Goal: Task Accomplishment & Management: Manage account settings

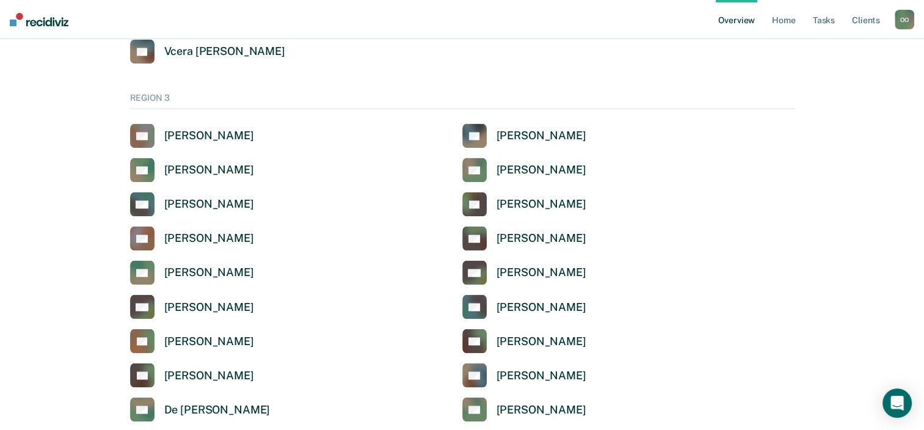
scroll to position [2076, 0]
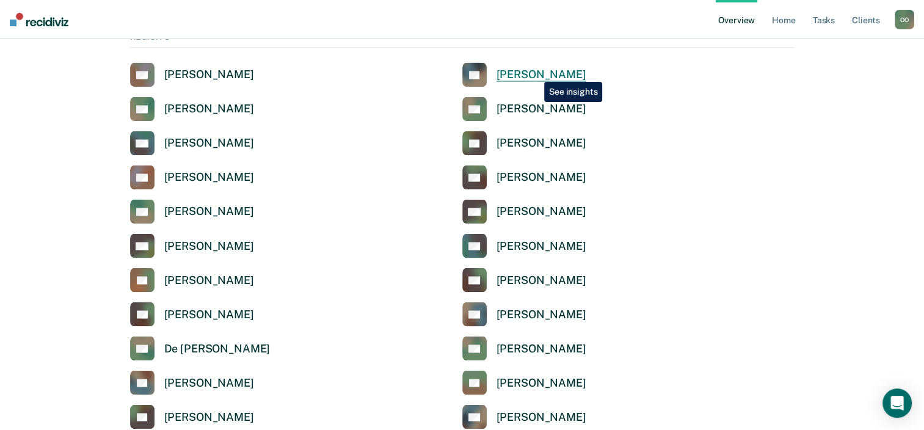
click at [535, 73] on div "[PERSON_NAME]" at bounding box center [541, 75] width 90 height 14
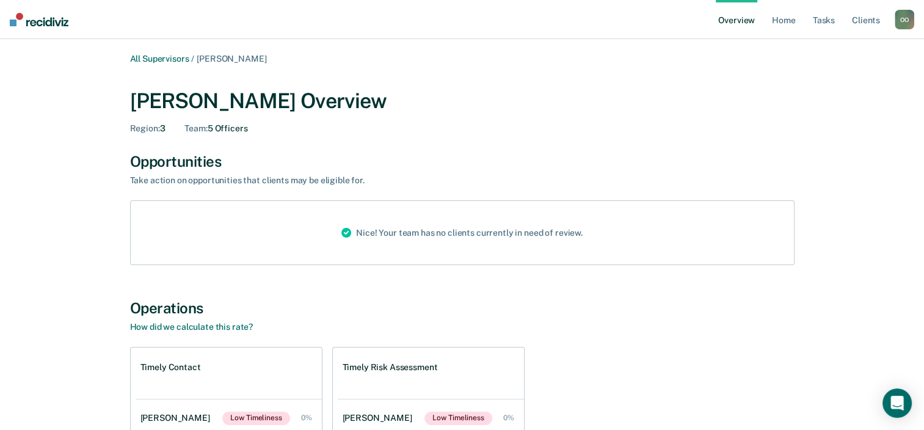
click at [727, 20] on link "Overview" at bounding box center [737, 19] width 42 height 39
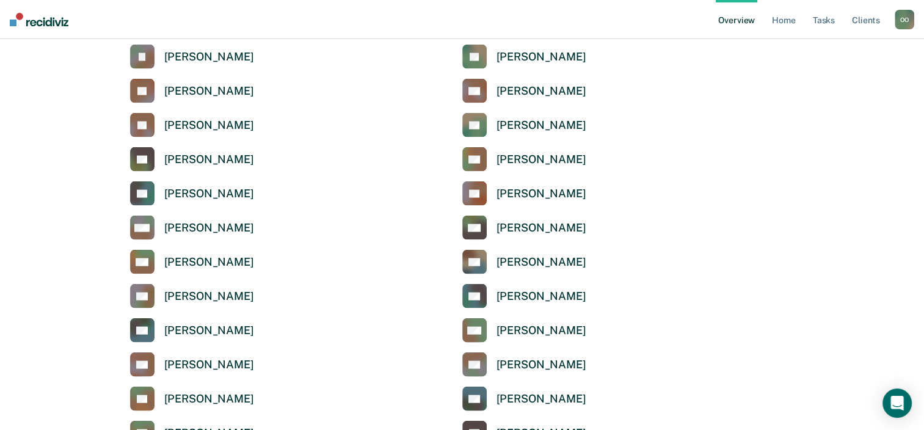
scroll to position [2626, 0]
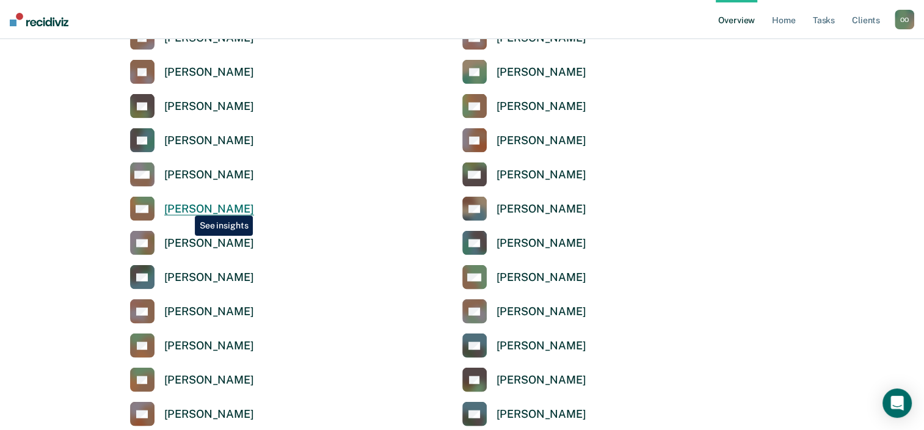
click at [186, 206] on div "[PERSON_NAME]" at bounding box center [209, 209] width 90 height 14
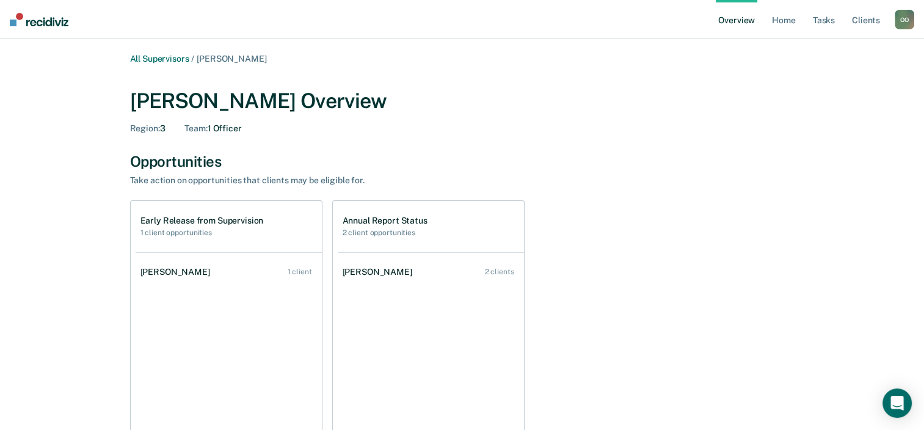
click at [730, 23] on link "Overview" at bounding box center [737, 19] width 42 height 39
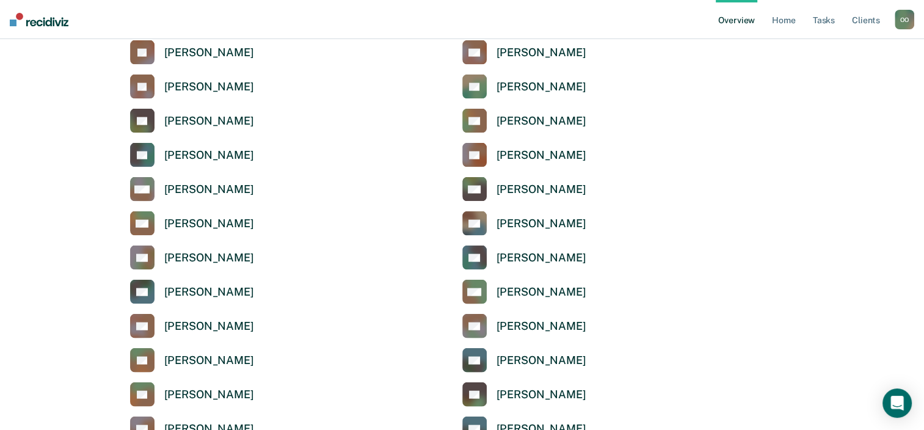
scroll to position [2626, 0]
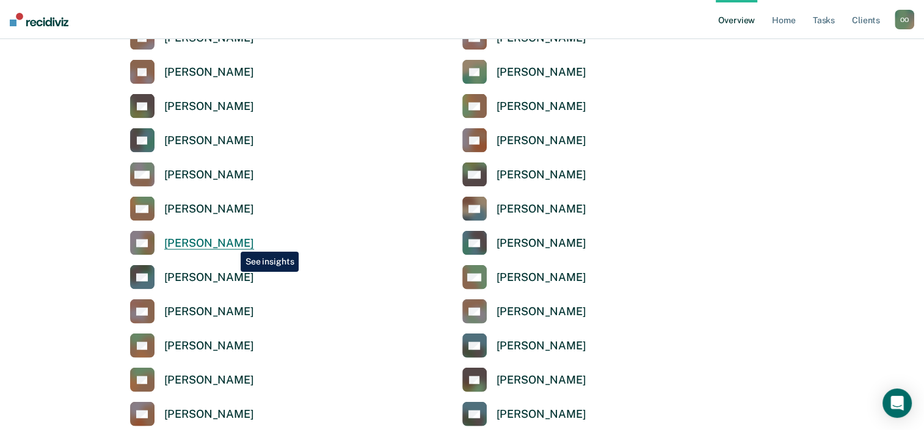
click at [231, 242] on div "[PERSON_NAME]" at bounding box center [209, 243] width 90 height 14
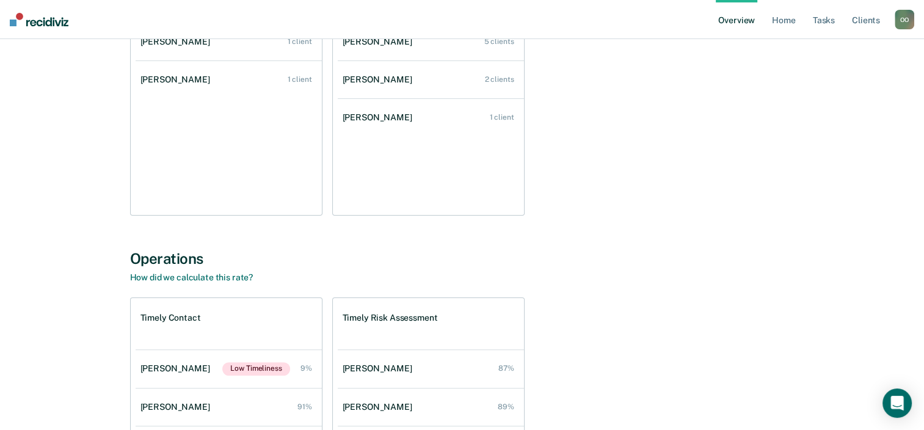
scroll to position [223, 0]
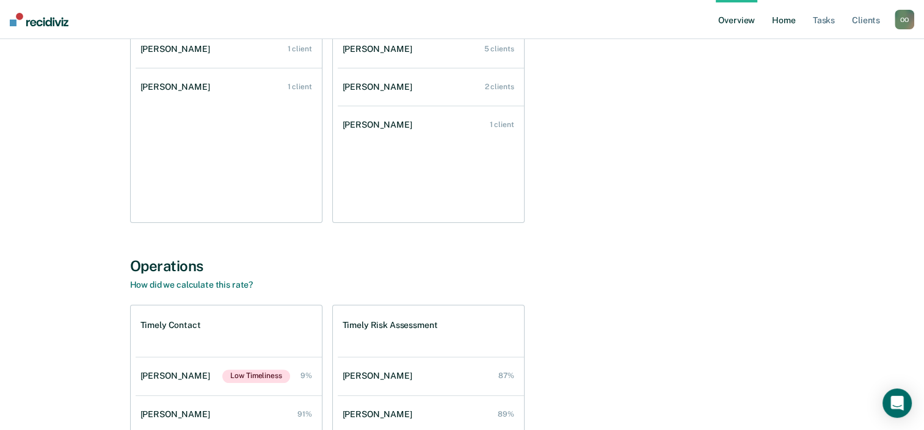
click at [787, 18] on link "Home" at bounding box center [783, 19] width 28 height 39
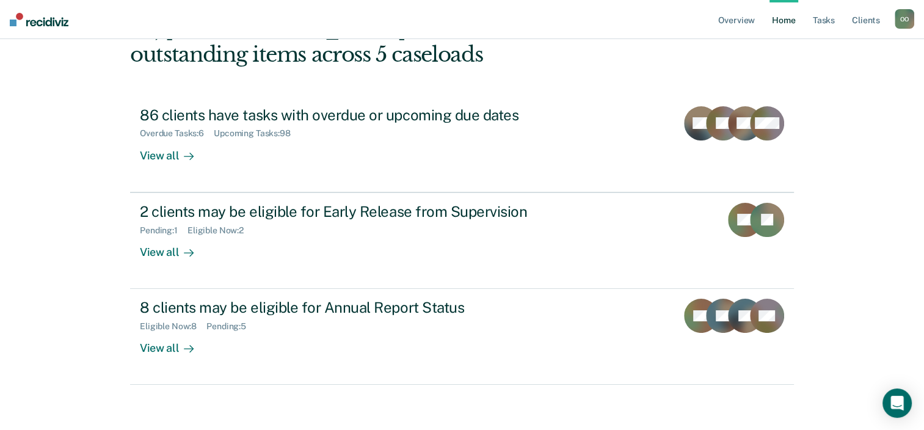
scroll to position [89, 0]
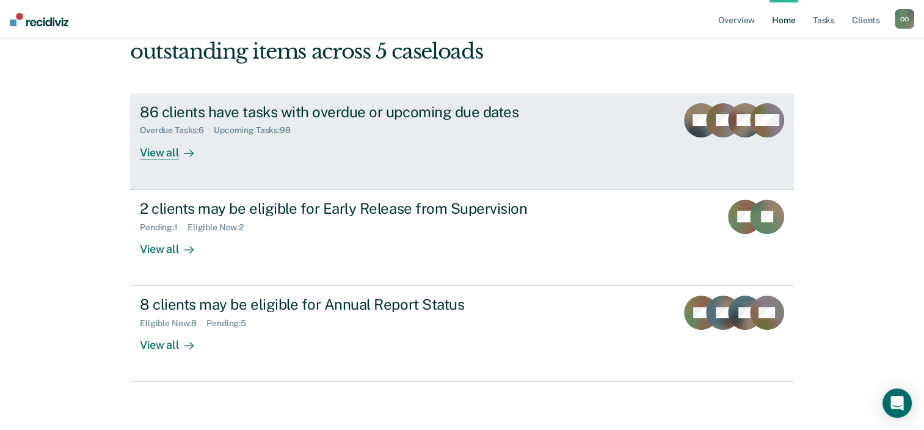
click at [173, 128] on div "Overdue Tasks : 6" at bounding box center [177, 130] width 74 height 10
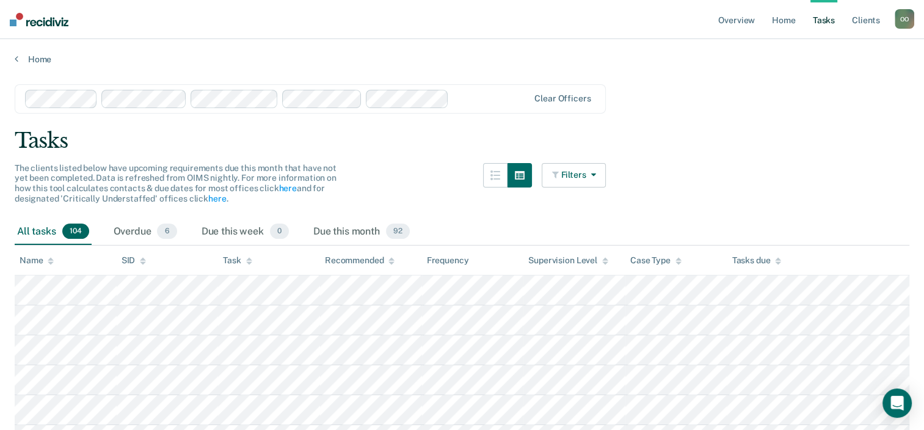
click at [595, 172] on icon "button" at bounding box center [591, 174] width 10 height 9
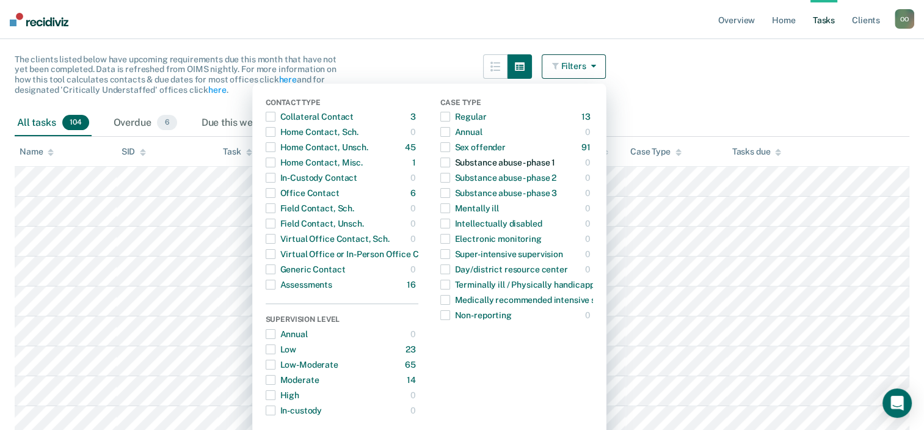
scroll to position [122, 0]
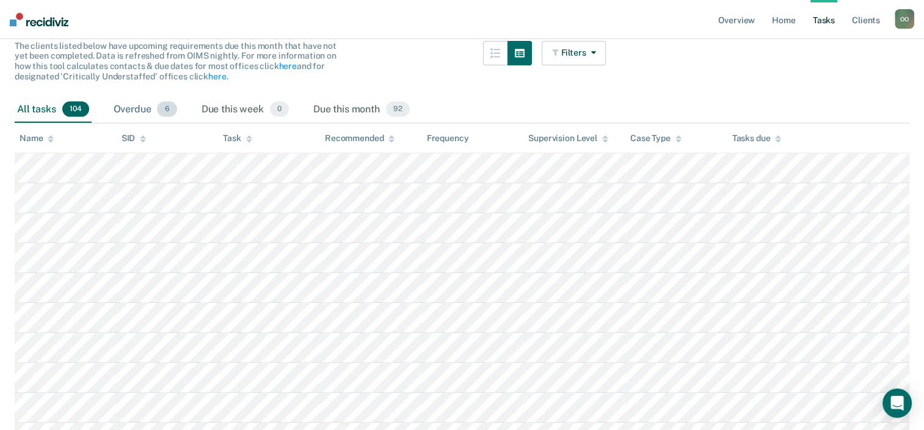
click at [126, 106] on div "Overdue 6" at bounding box center [145, 109] width 68 height 27
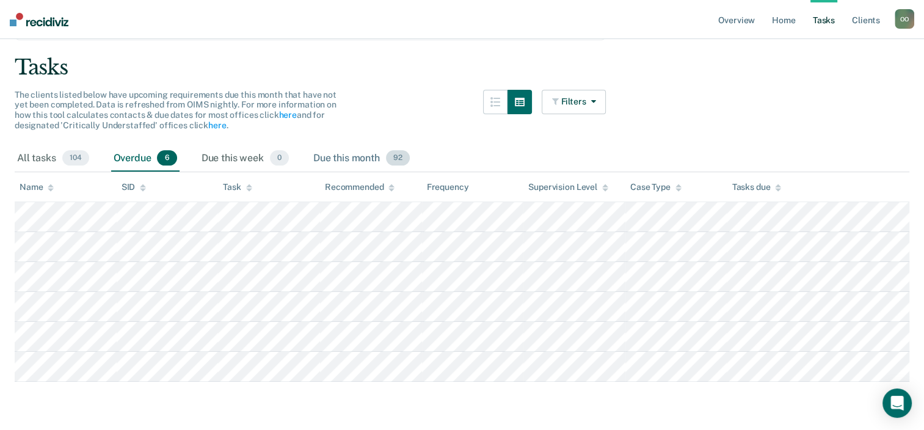
click at [339, 160] on div "Due this month 92" at bounding box center [361, 158] width 101 height 27
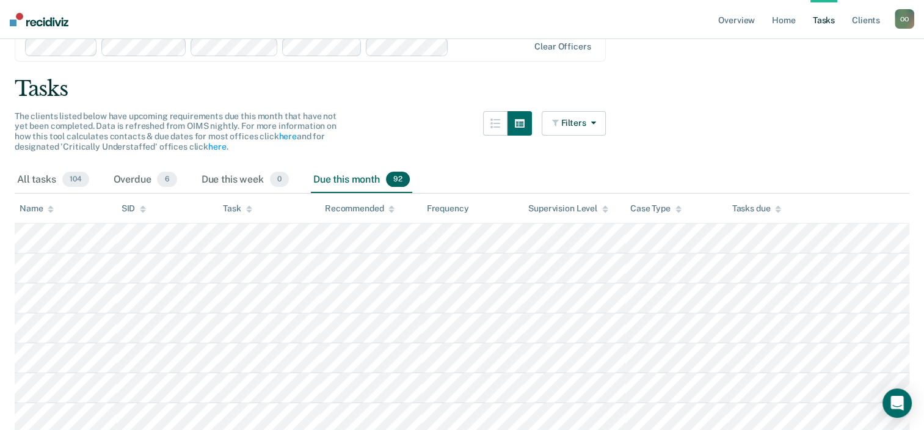
scroll to position [0, 0]
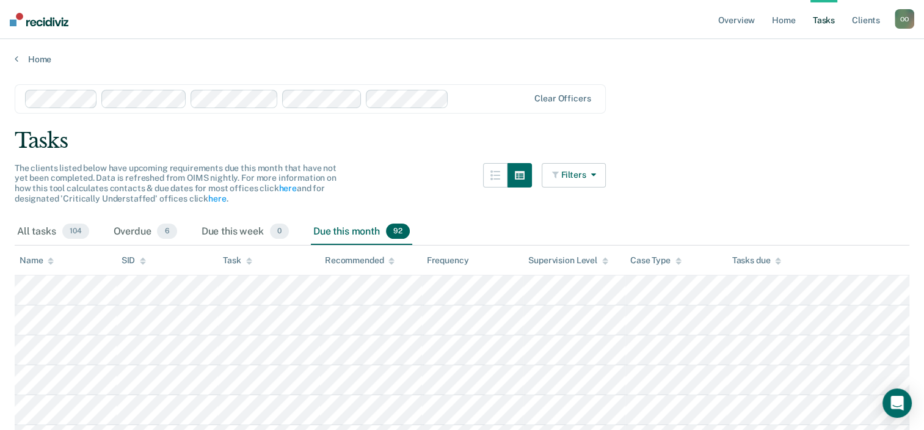
click at [586, 173] on button "Filters" at bounding box center [574, 175] width 65 height 24
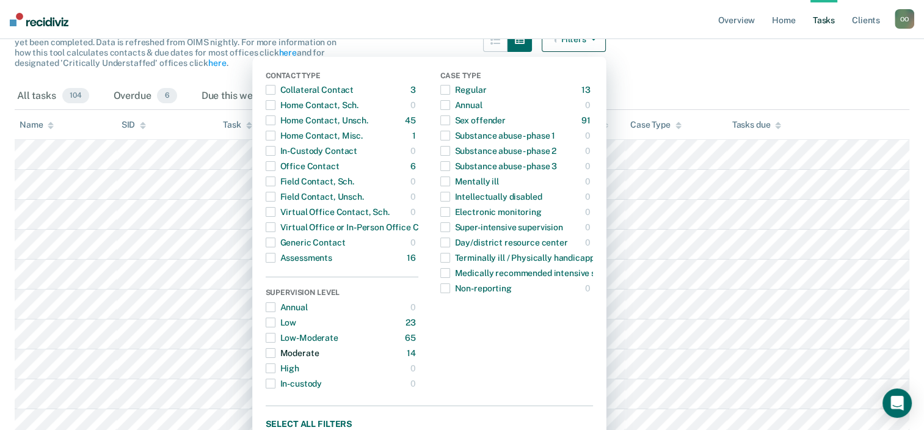
scroll to position [122, 0]
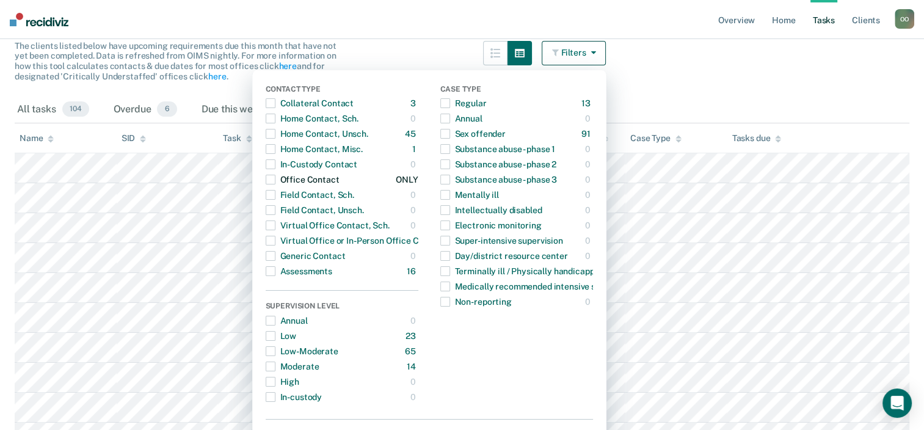
click at [275, 178] on span "button" at bounding box center [271, 180] width 10 height 10
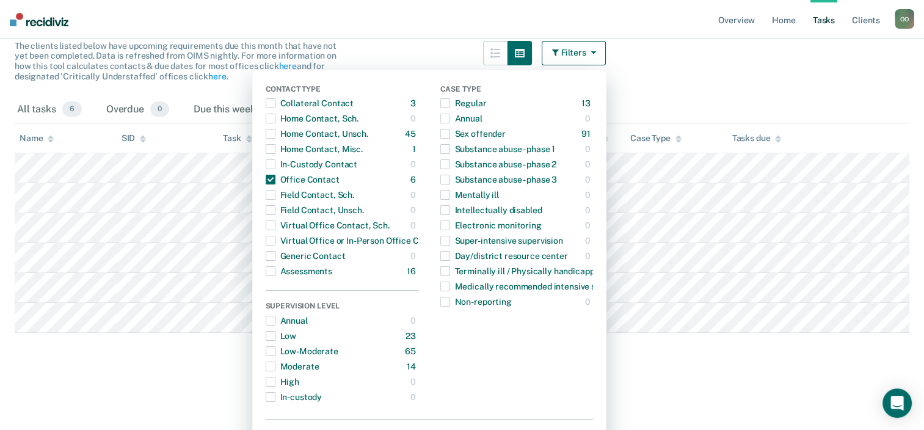
click at [205, 308] on html "Looks like you’re using Internet Explorer 11. For faster loading and a better e…" at bounding box center [462, 93] width 924 height 430
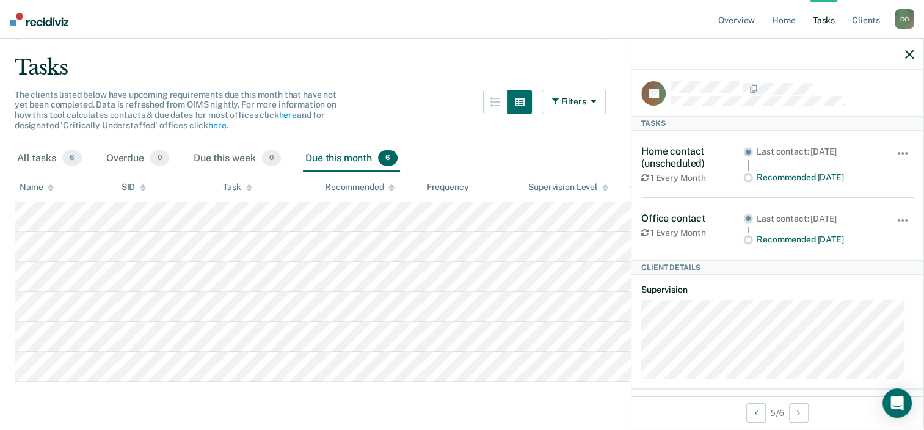
scroll to position [0, 0]
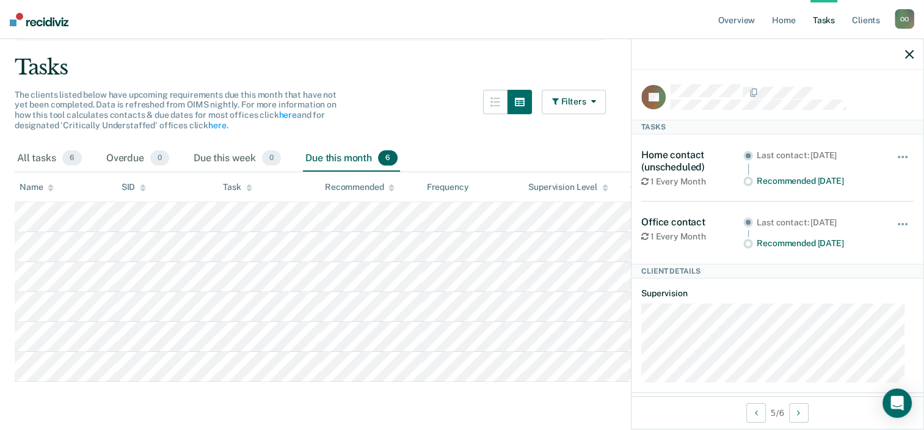
click at [909, 52] on icon "button" at bounding box center [909, 54] width 9 height 9
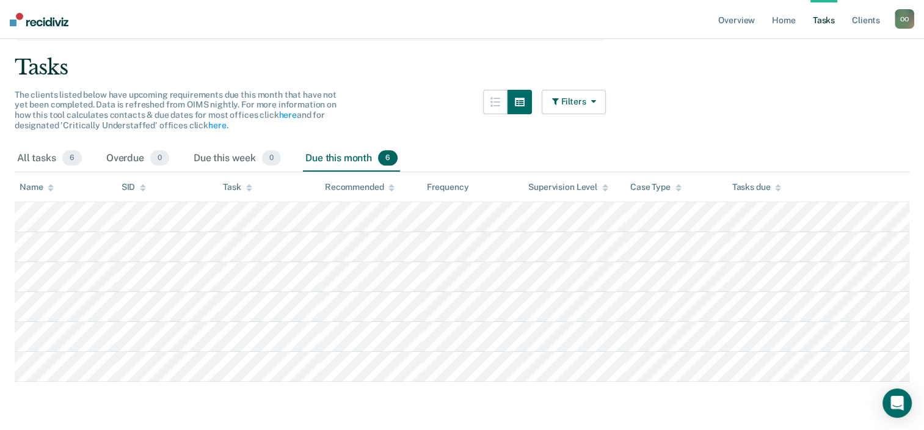
click at [572, 104] on button "Filters" at bounding box center [574, 102] width 65 height 24
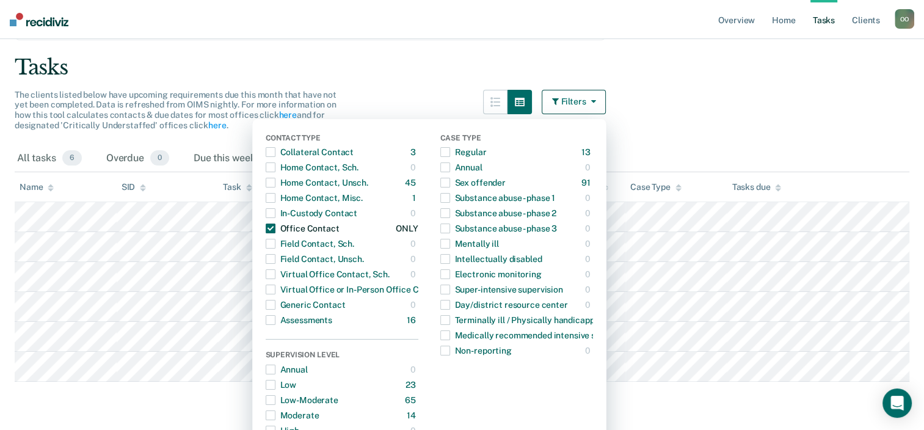
click at [275, 229] on span "button" at bounding box center [271, 229] width 10 height 10
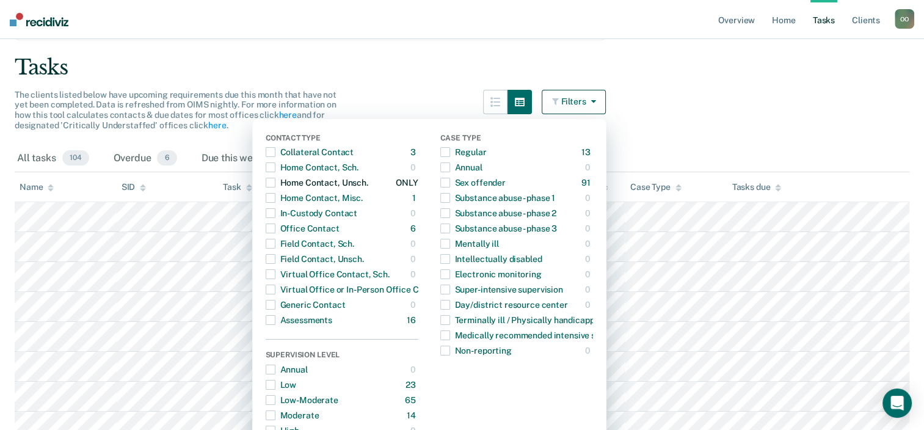
click at [275, 182] on span "button" at bounding box center [271, 183] width 10 height 10
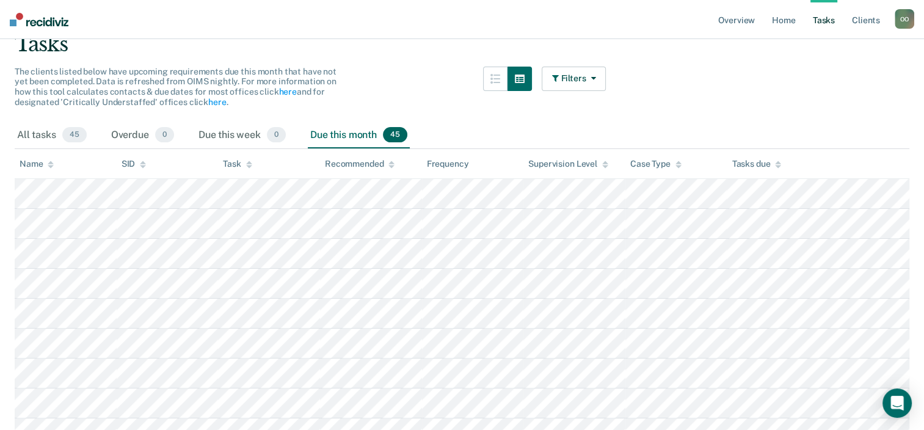
scroll to position [80, 0]
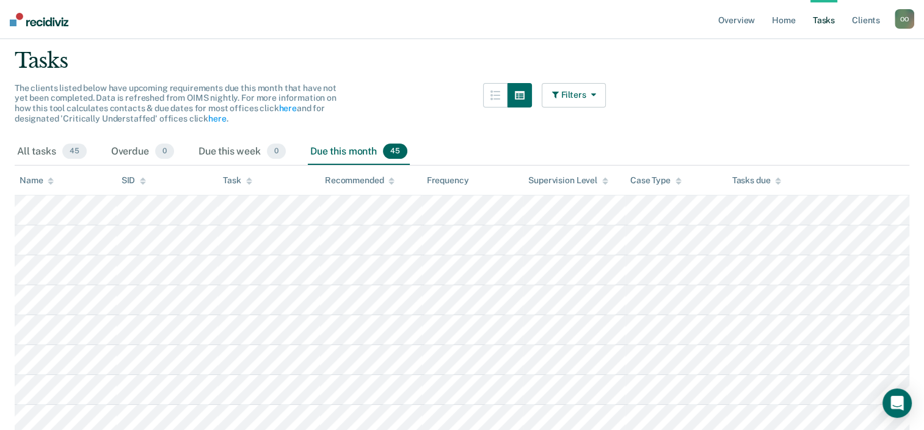
click at [567, 93] on button "Filters" at bounding box center [574, 95] width 65 height 24
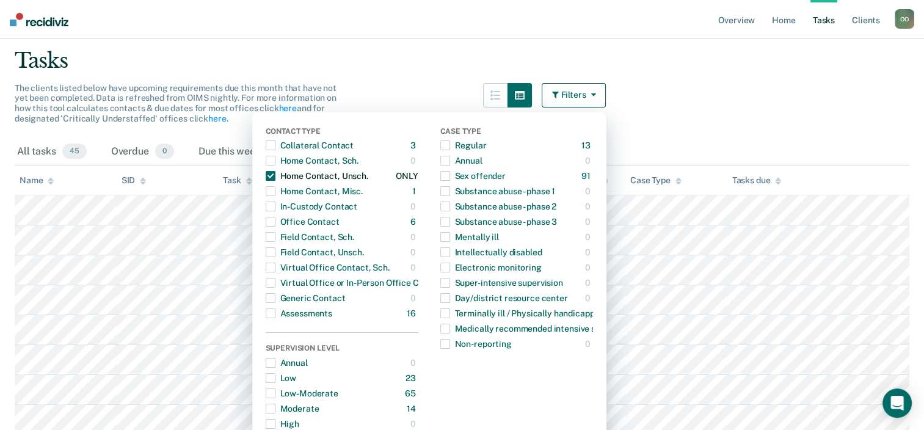
click at [275, 174] on span "button" at bounding box center [271, 176] width 10 height 10
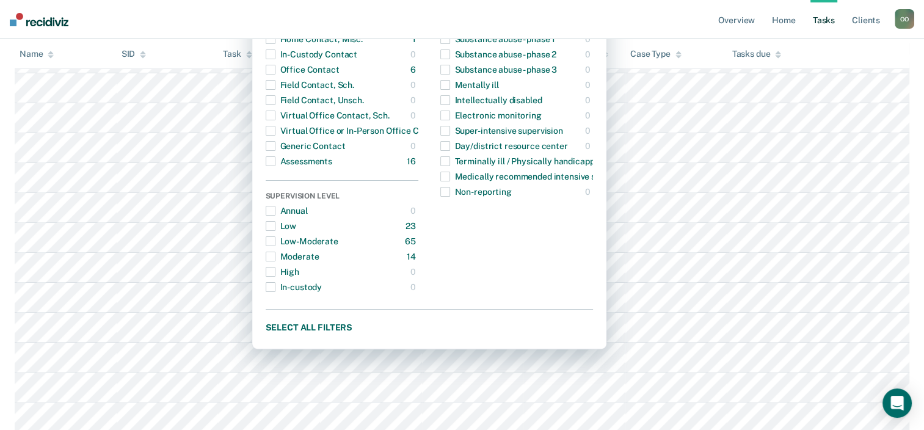
scroll to position [202, 0]
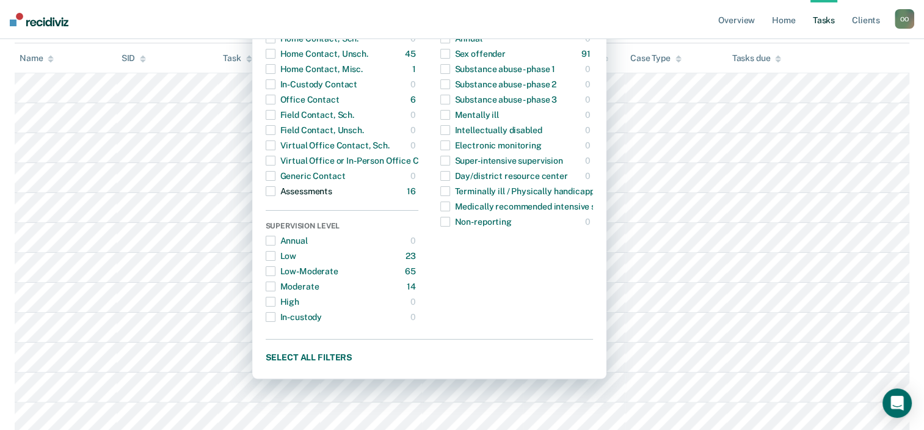
click at [275, 191] on span "button" at bounding box center [271, 191] width 10 height 10
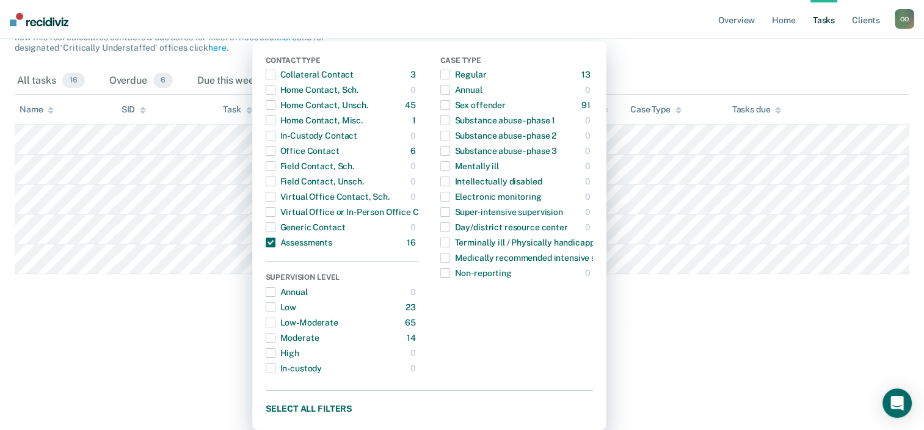
click at [862, 80] on div "All tasks 16 Overdue 6 Due this week 0 Due this month 5" at bounding box center [462, 81] width 895 height 27
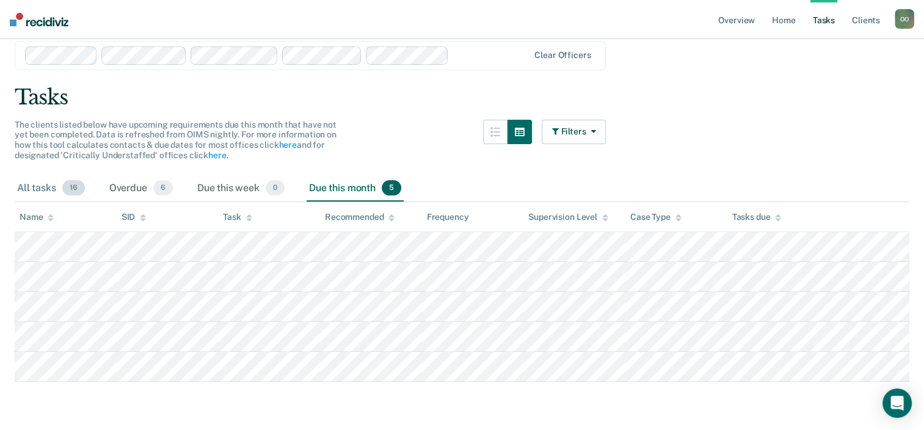
click at [38, 190] on div "All tasks 16" at bounding box center [51, 188] width 73 height 27
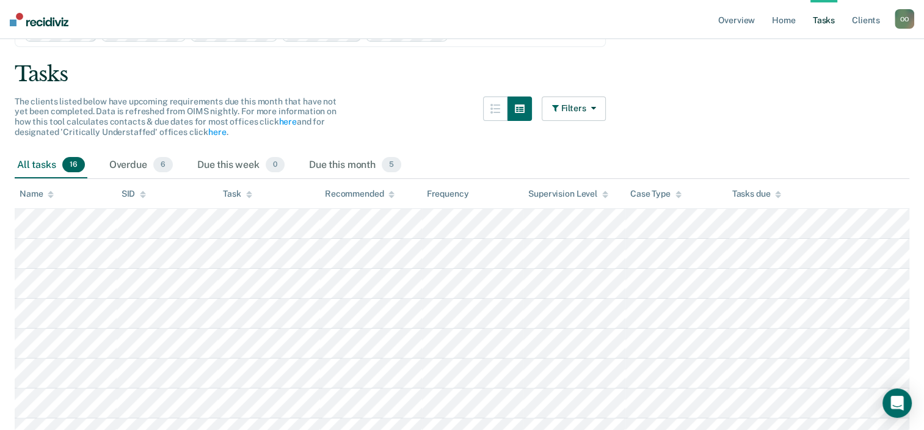
scroll to position [0, 0]
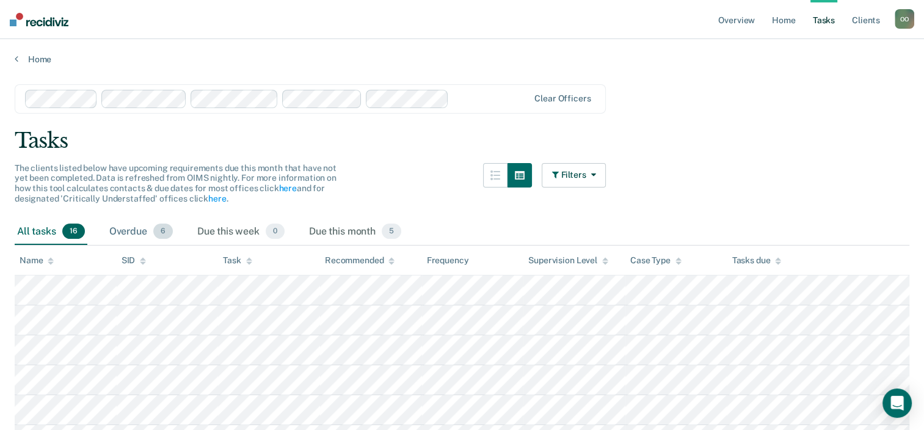
click at [123, 234] on div "Overdue 6" at bounding box center [141, 232] width 68 height 27
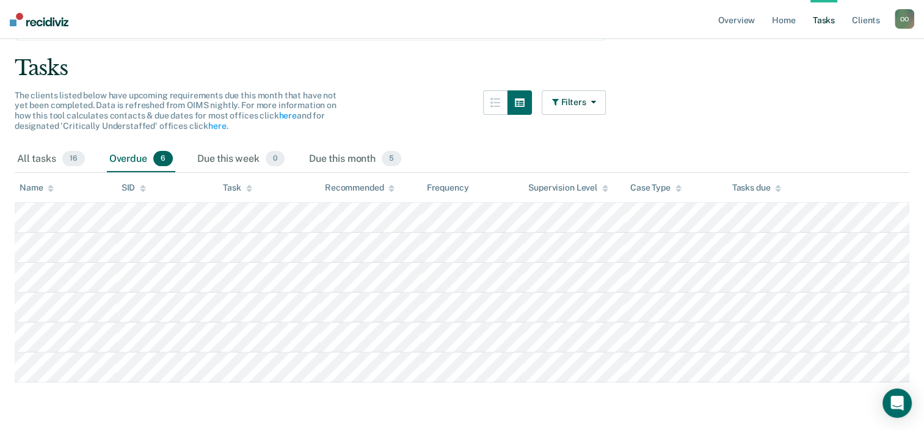
scroll to position [73, 0]
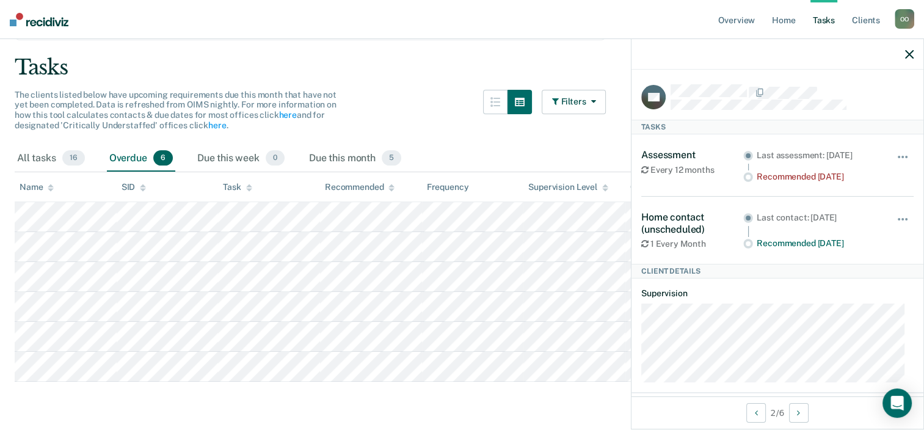
click at [496, 405] on main "Clear officers Tasks The clients listed below have upcoming requirements due th…" at bounding box center [462, 208] width 924 height 435
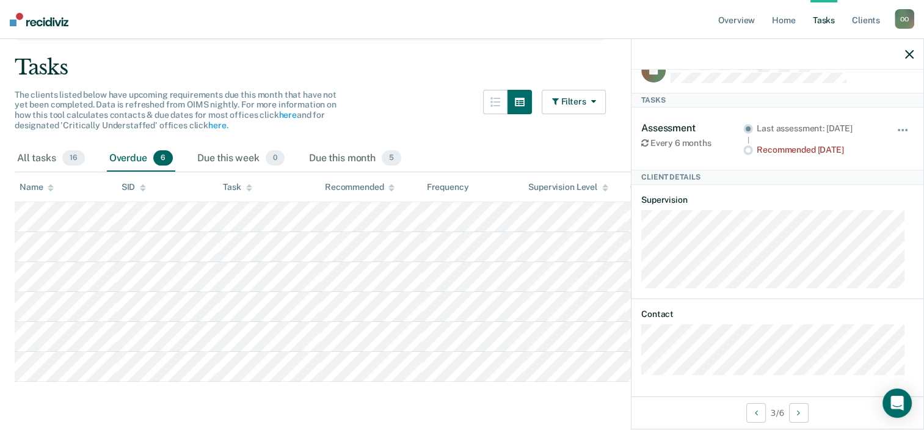
scroll to position [0, 0]
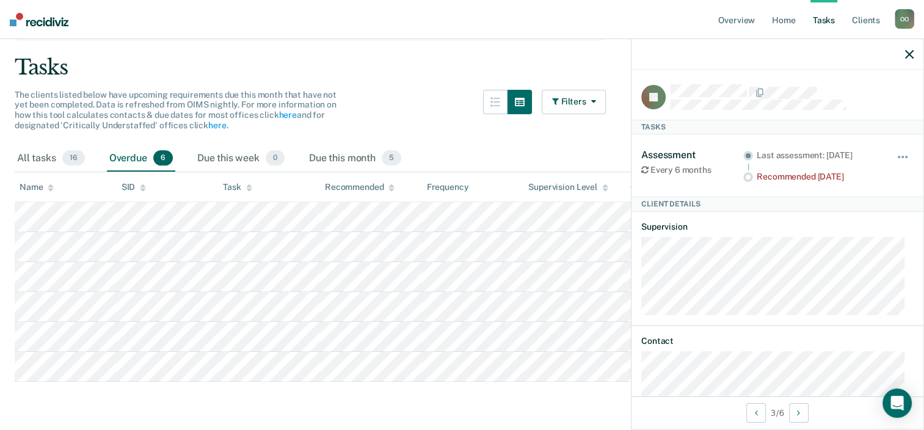
click at [912, 54] on icon "button" at bounding box center [909, 54] width 9 height 9
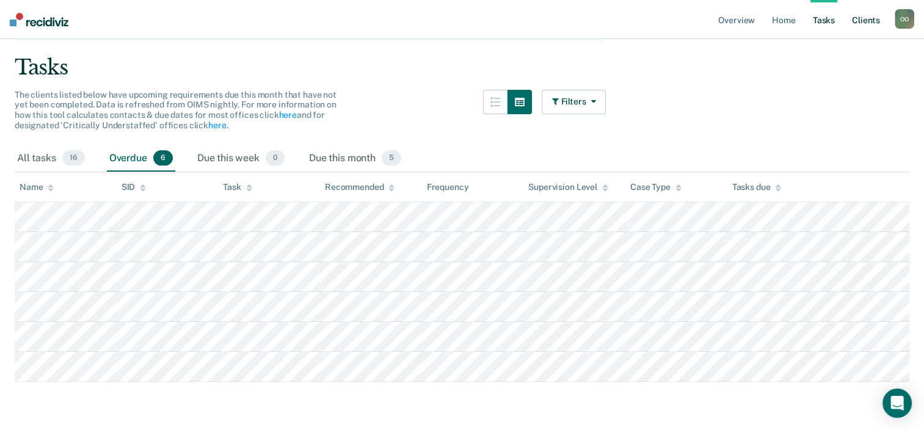
click at [866, 18] on link "Client s" at bounding box center [865, 19] width 33 height 39
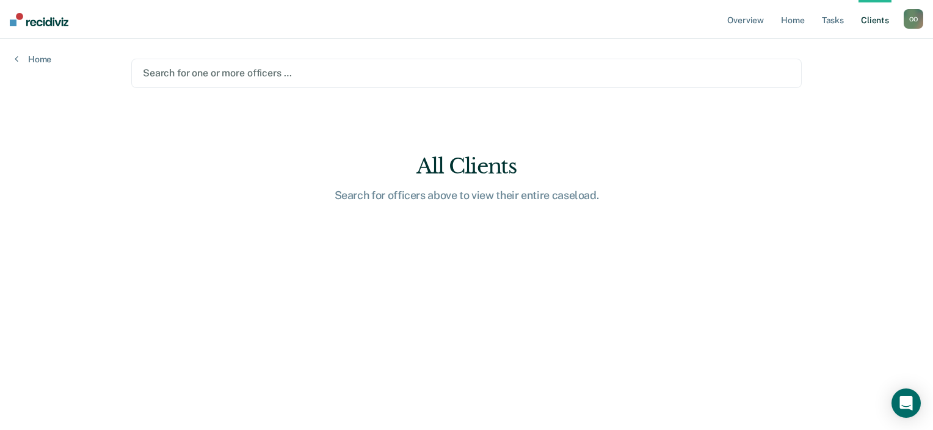
click at [181, 71] on div at bounding box center [466, 73] width 647 height 14
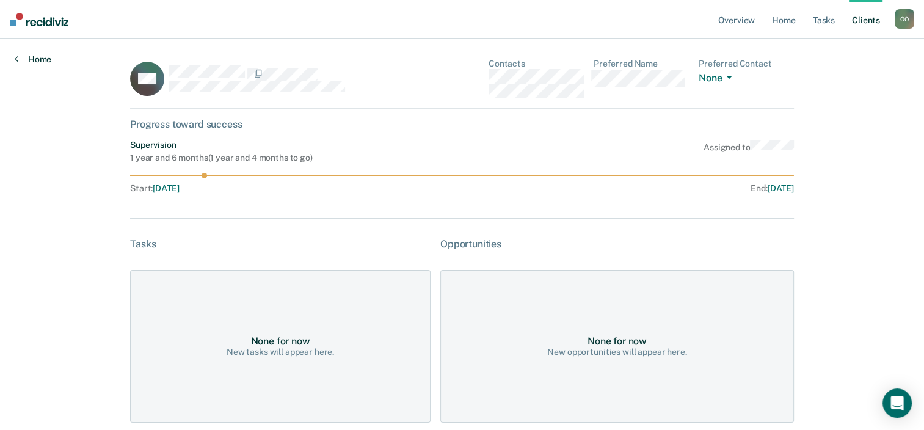
click at [31, 56] on link "Home" at bounding box center [33, 59] width 37 height 11
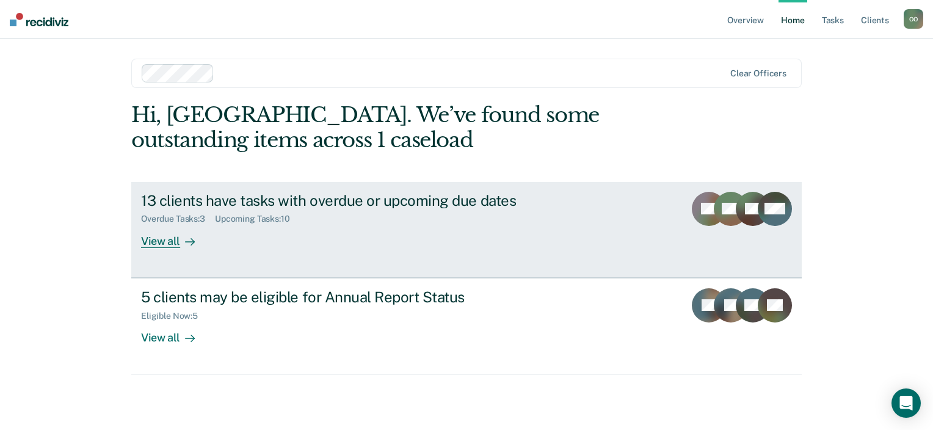
click at [193, 203] on div "13 clients have tasks with overdue or upcoming due dates" at bounding box center [355, 201] width 429 height 18
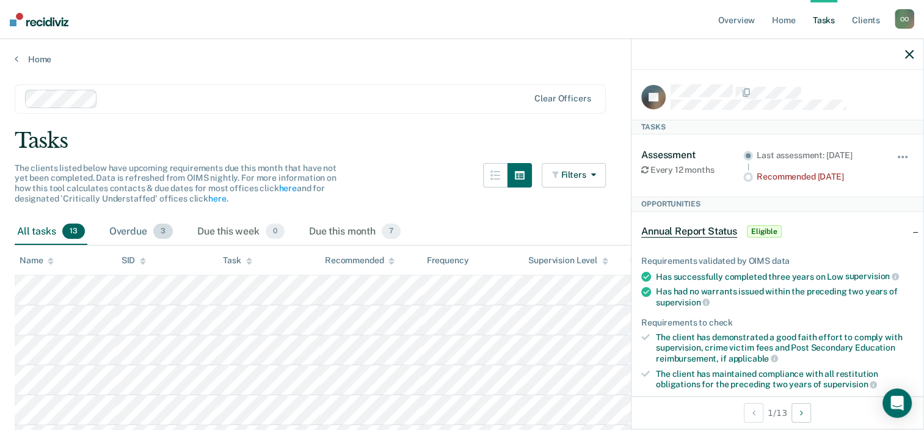
click at [118, 231] on div "Overdue 3" at bounding box center [141, 232] width 68 height 27
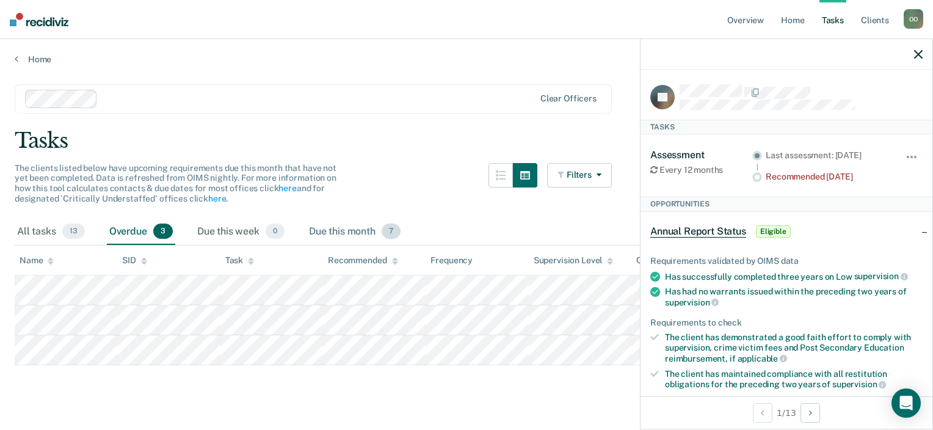
click at [343, 230] on div "Due this month 7" at bounding box center [355, 232] width 96 height 27
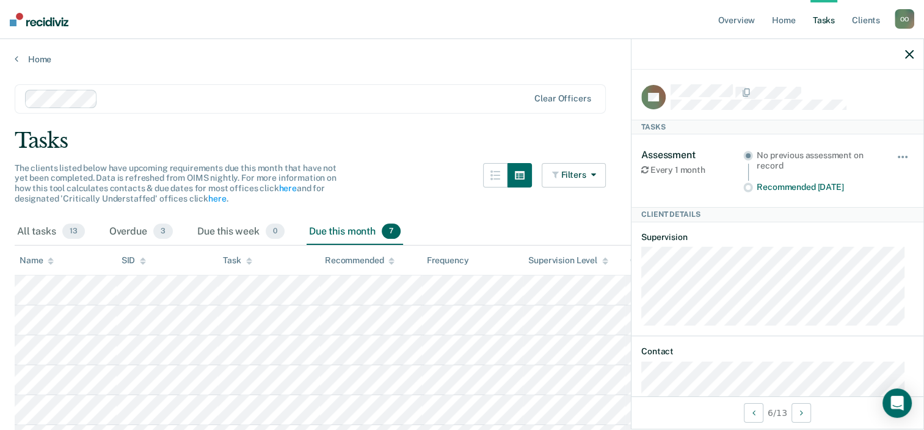
click at [157, 77] on main "Clear officers Tasks The clients listed below have upcoming requirements due th…" at bounding box center [462, 297] width 924 height 465
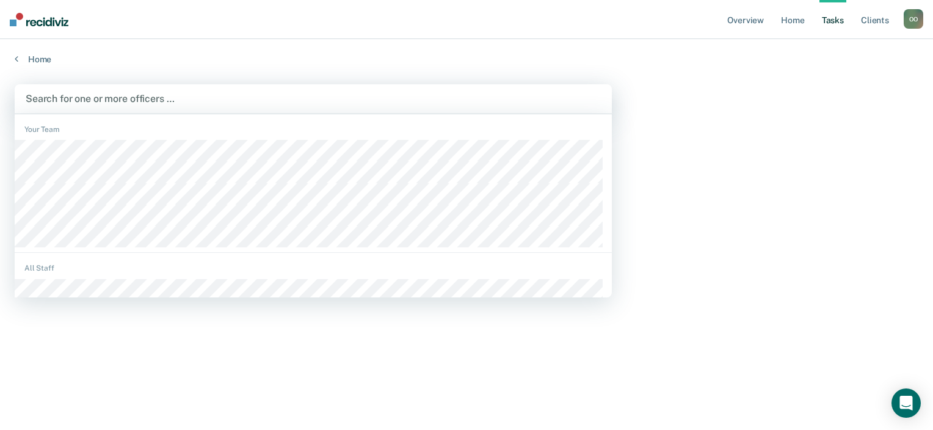
click at [40, 92] on div at bounding box center [313, 99] width 575 height 14
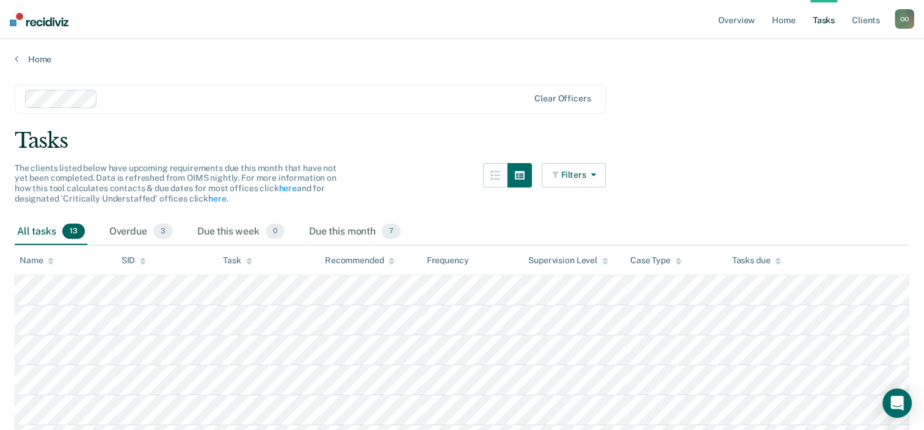
click at [595, 178] on icon "button" at bounding box center [591, 174] width 10 height 9
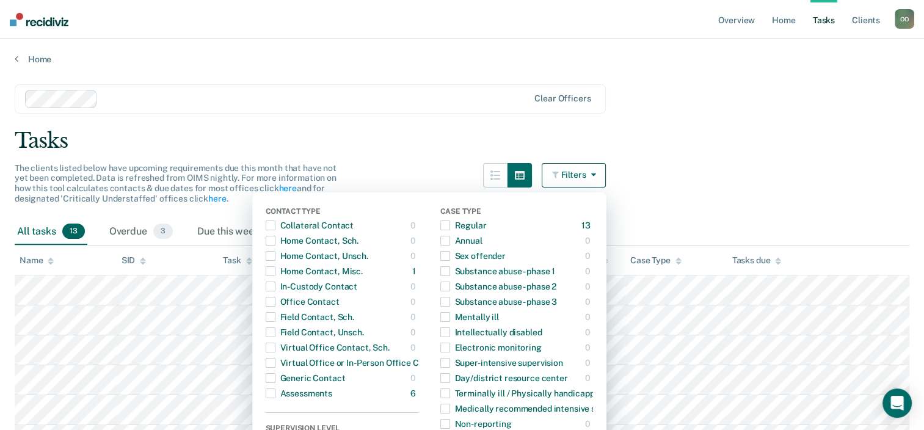
click at [388, 120] on main "Clear officers Tasks The clients listed below have upcoming requirements due th…" at bounding box center [462, 387] width 924 height 645
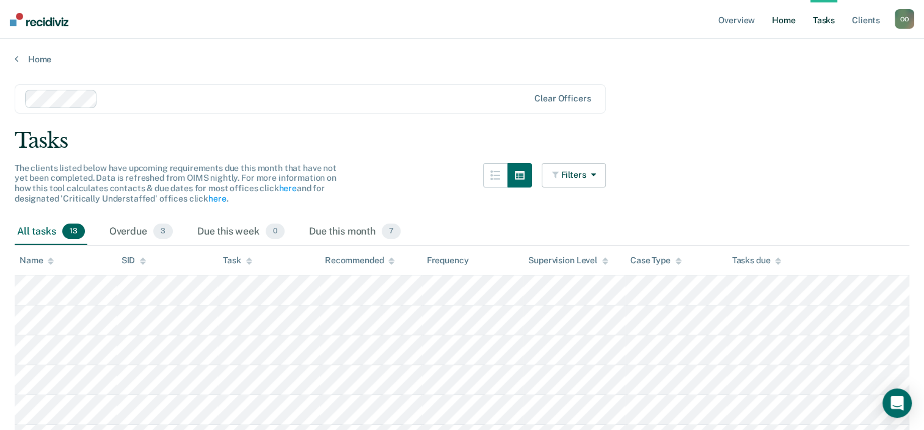
click at [786, 24] on link "Home" at bounding box center [783, 19] width 28 height 39
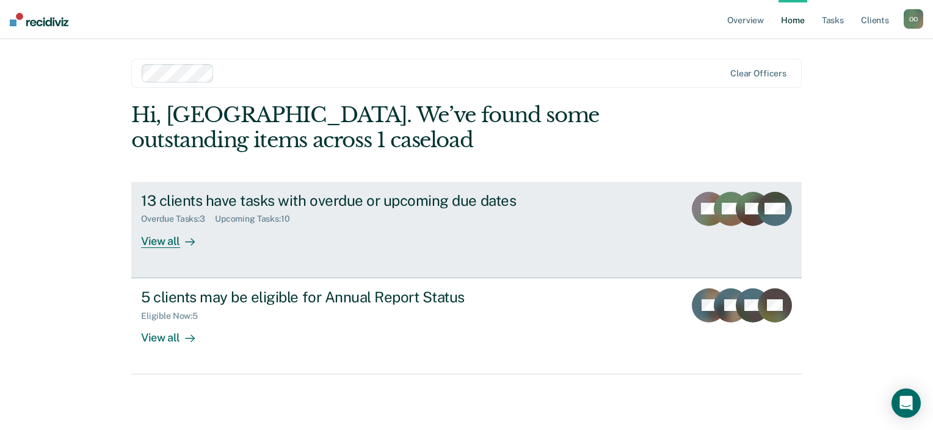
click at [145, 242] on div "View all" at bounding box center [175, 236] width 68 height 24
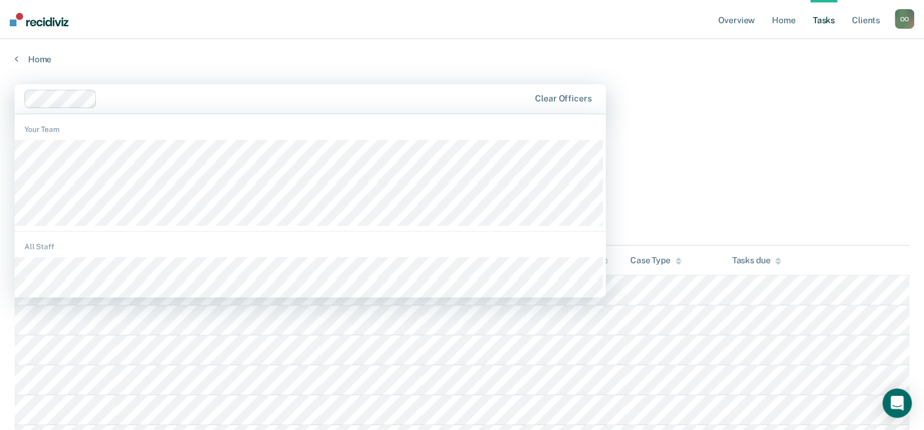
click at [243, 103] on div at bounding box center [315, 99] width 427 height 14
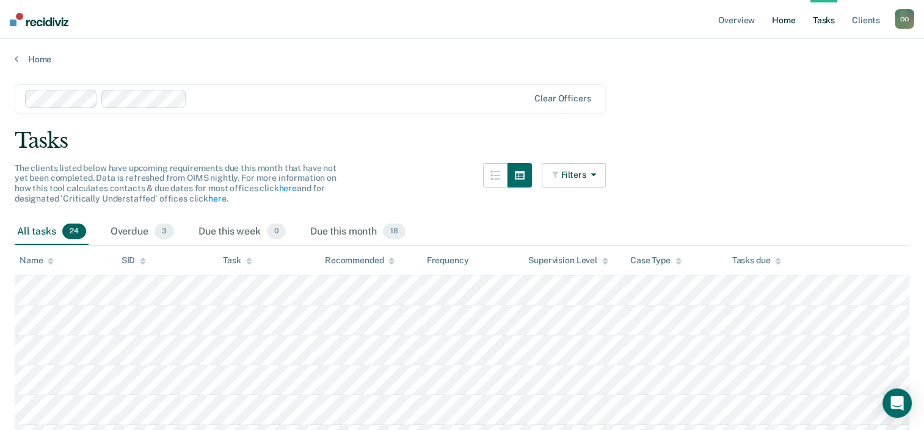
click at [779, 22] on link "Home" at bounding box center [783, 19] width 28 height 39
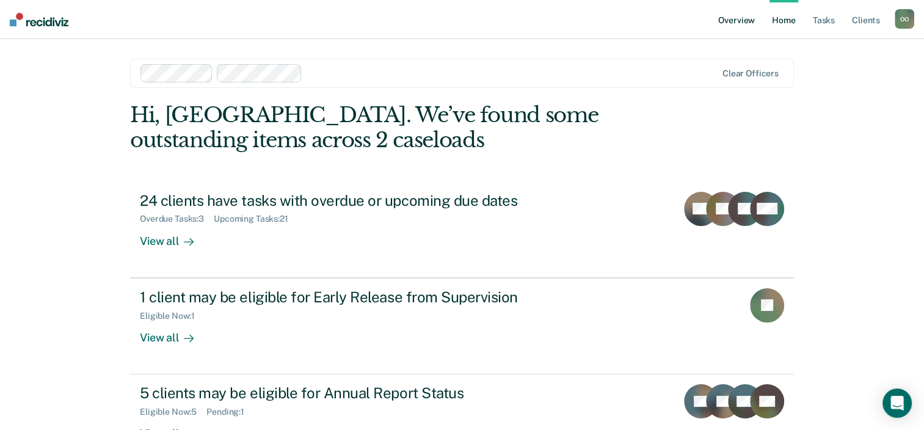
click at [732, 21] on link "Overview" at bounding box center [737, 19] width 42 height 39
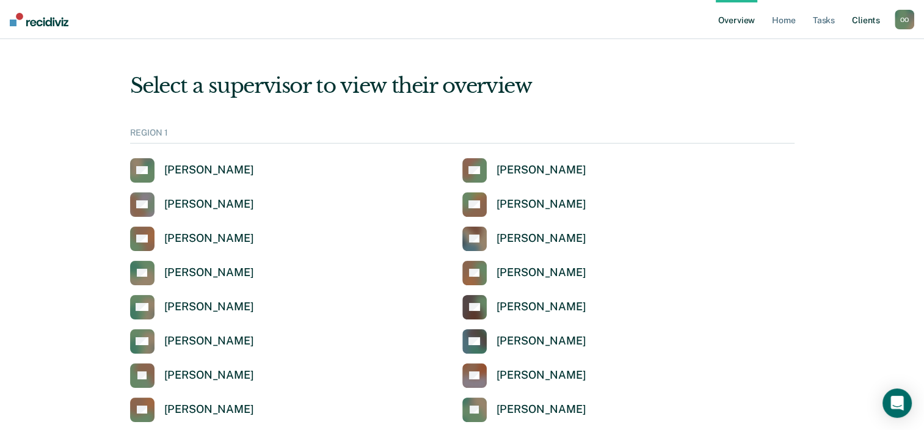
click at [873, 21] on link "Client s" at bounding box center [865, 19] width 33 height 39
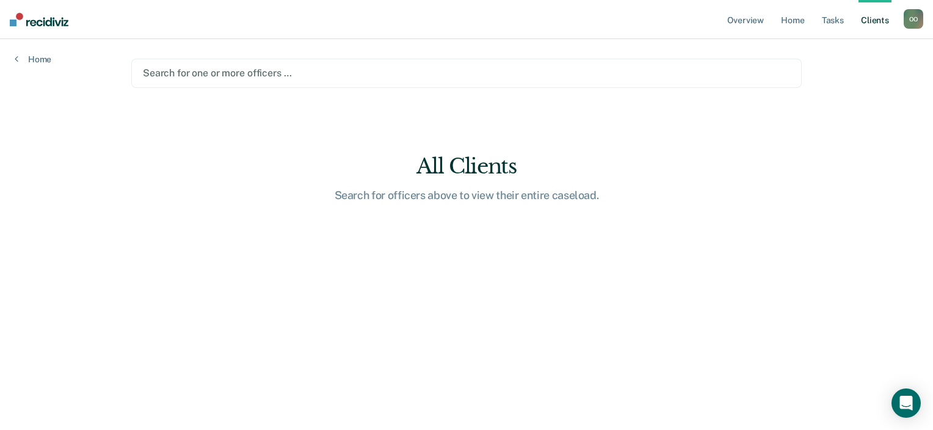
click at [911, 21] on div "O O" at bounding box center [914, 19] width 20 height 20
click at [21, 54] on link "Home" at bounding box center [33, 59] width 37 height 11
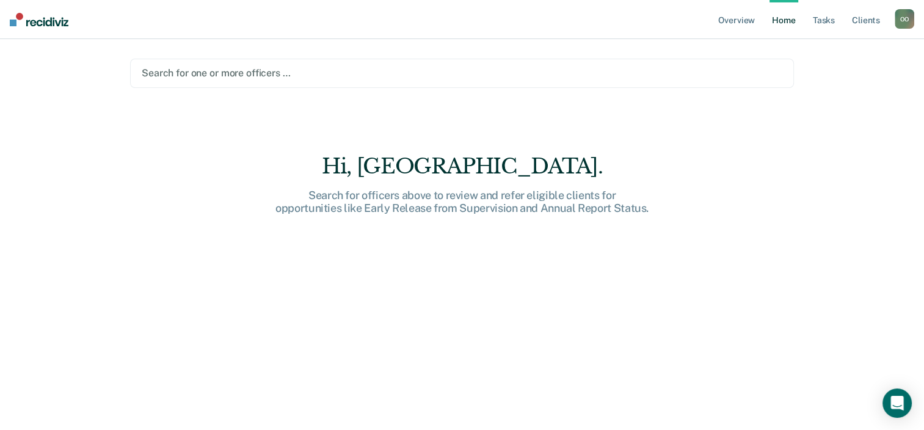
click at [781, 20] on link "Home" at bounding box center [783, 19] width 28 height 39
click at [816, 20] on link "Tasks" at bounding box center [823, 19] width 27 height 39
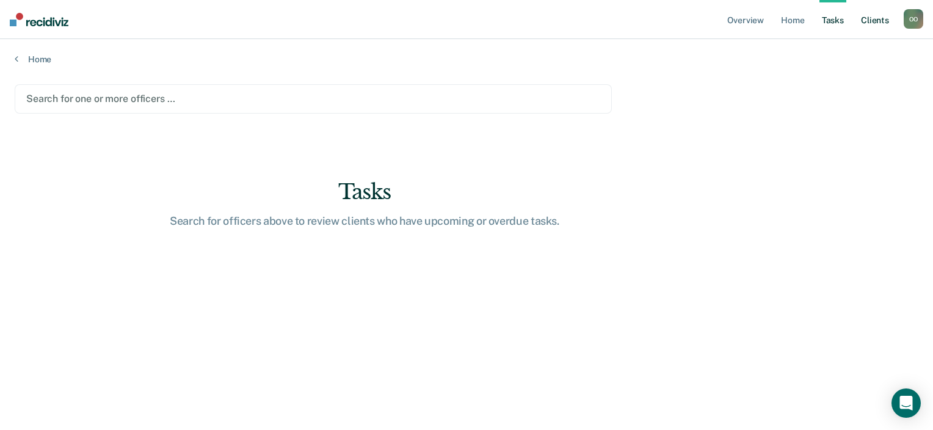
click at [879, 22] on link "Client s" at bounding box center [875, 19] width 33 height 39
